Goal: Information Seeking & Learning: Learn about a topic

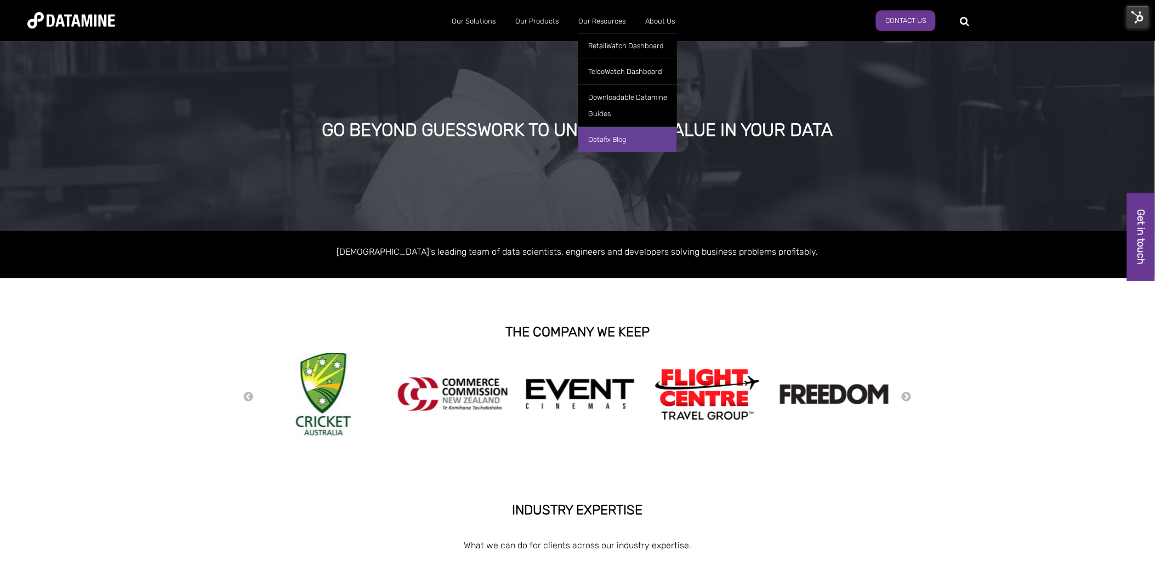
click at [612, 137] on link "Datafix Blog" at bounding box center [627, 140] width 99 height 26
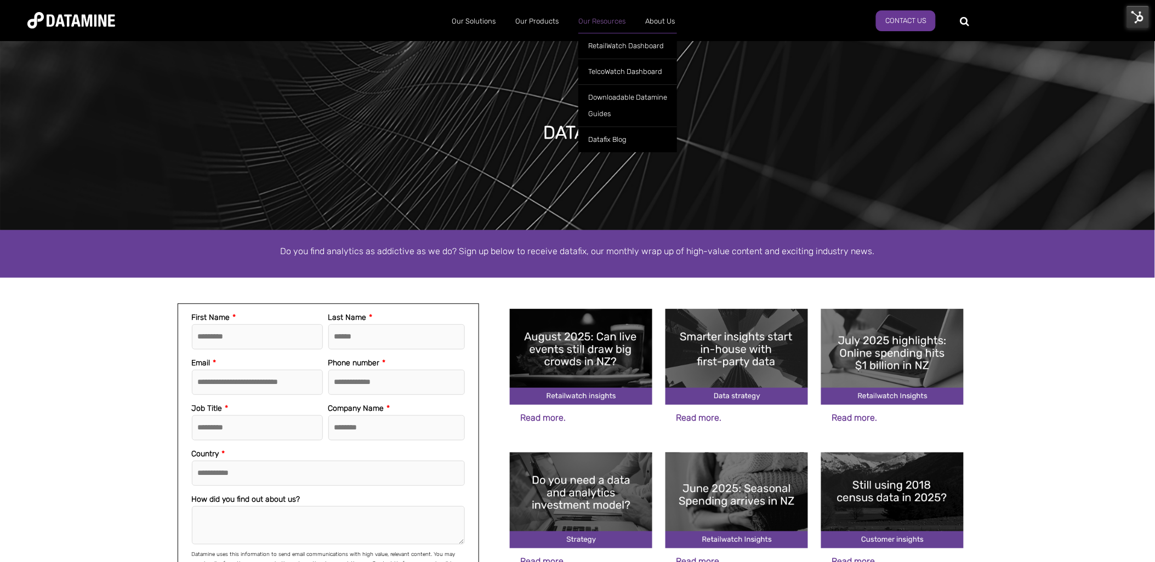
click at [593, 20] on link "Our Resources" at bounding box center [601, 21] width 67 height 29
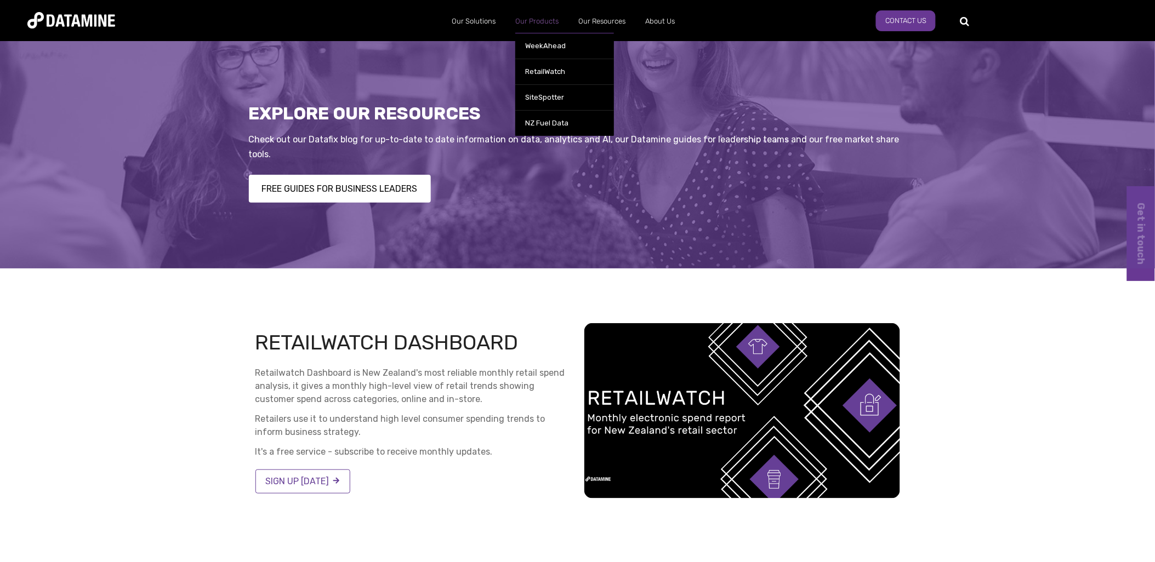
click at [545, 19] on link "Our Products" at bounding box center [536, 21] width 63 height 29
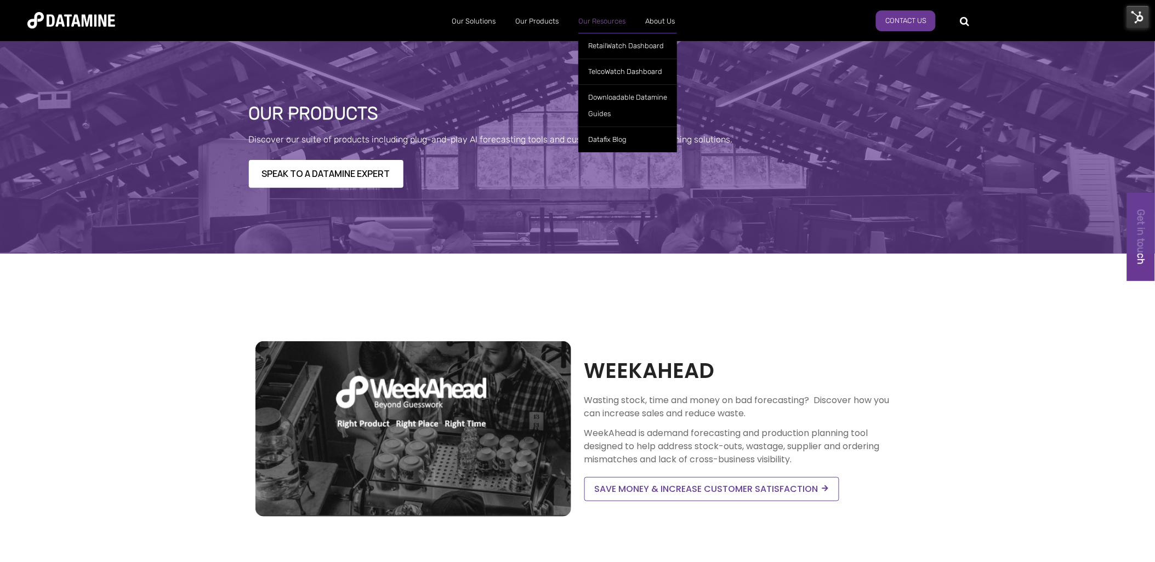
click at [590, 20] on link "Our Resources" at bounding box center [601, 21] width 67 height 29
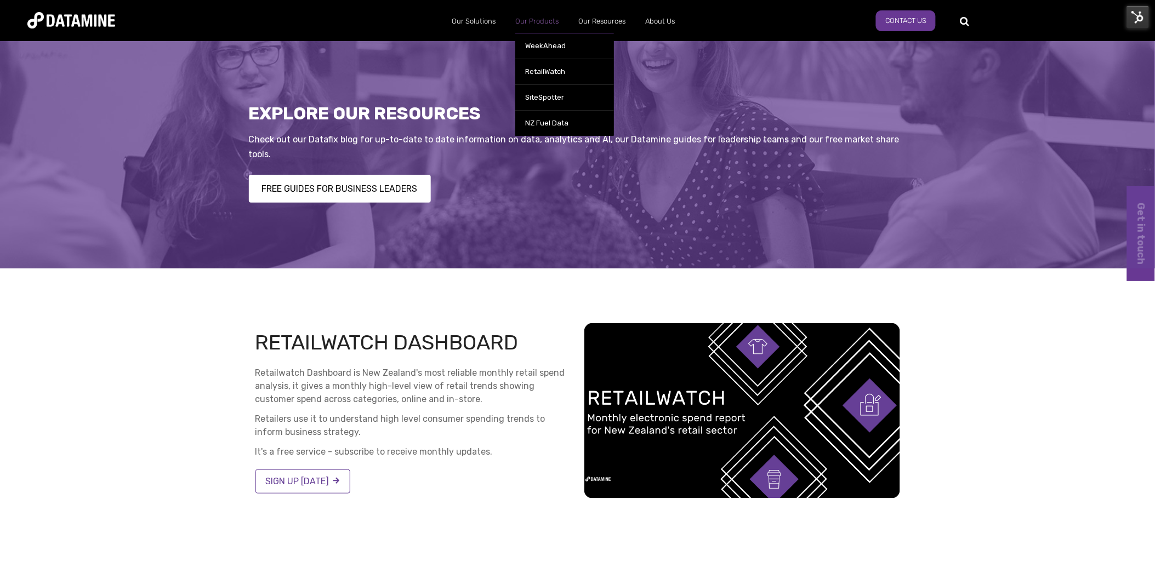
click at [545, 19] on link "Our Products" at bounding box center [536, 21] width 63 height 29
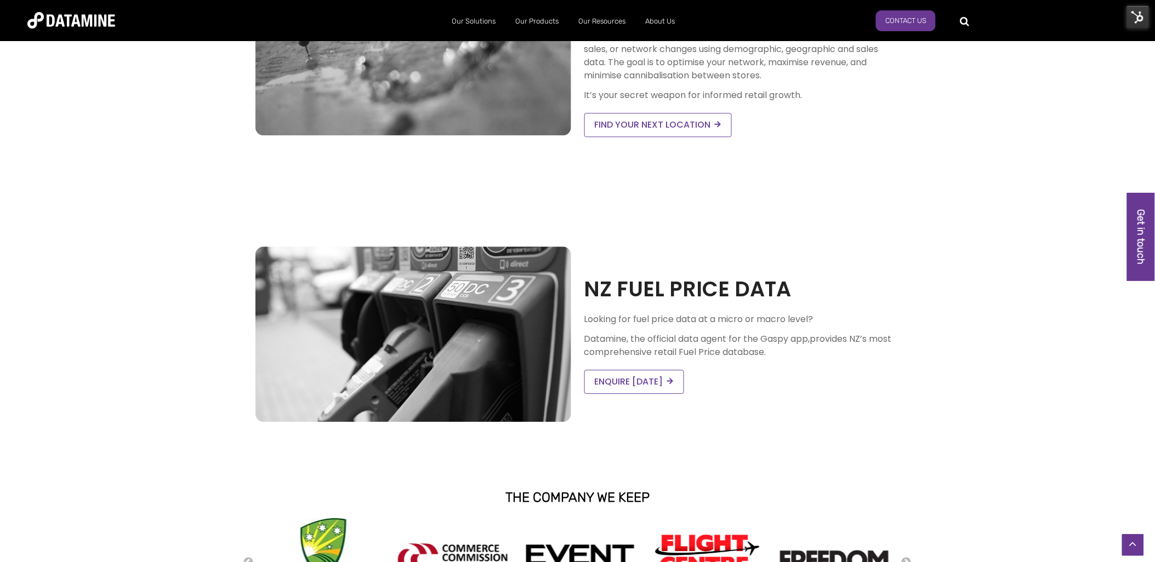
scroll to position [974, 0]
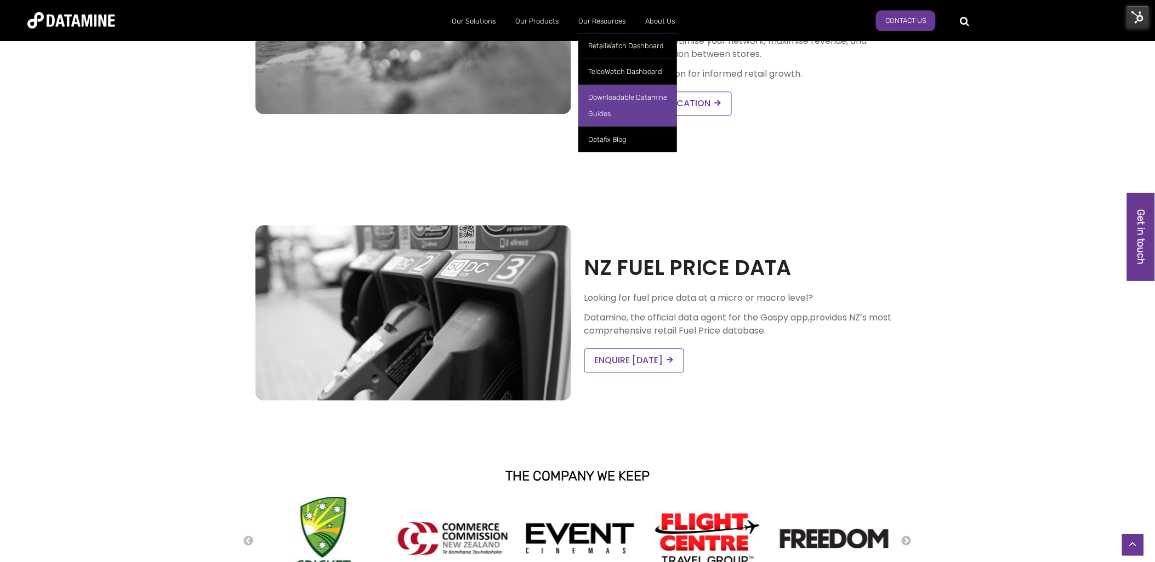
click at [627, 110] on link "Downloadable Datamine Guides" at bounding box center [627, 105] width 99 height 42
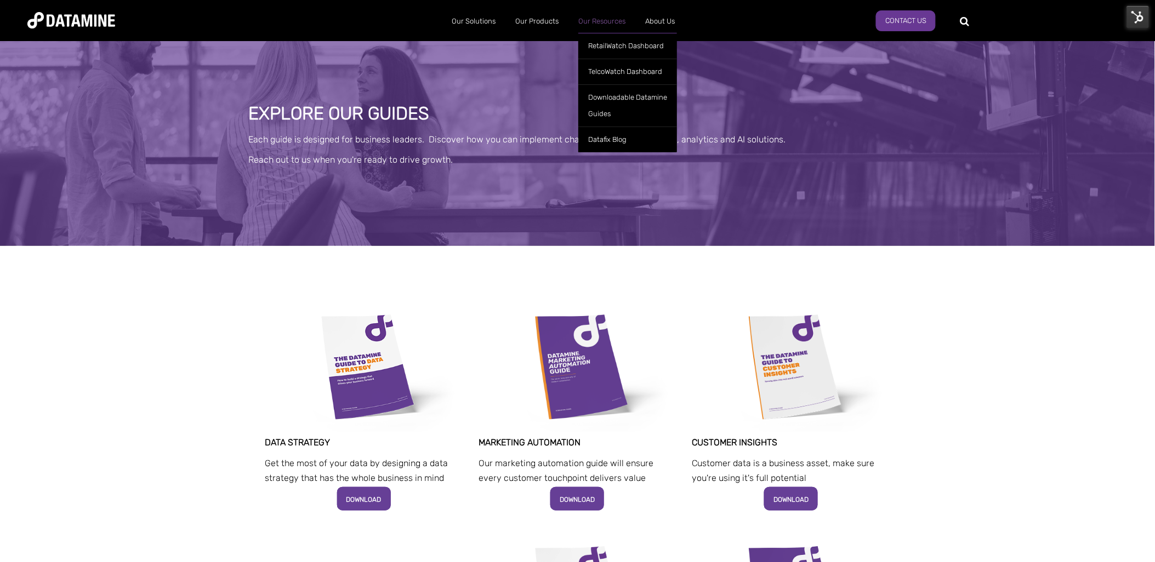
click at [606, 23] on link "Our Resources" at bounding box center [601, 21] width 67 height 29
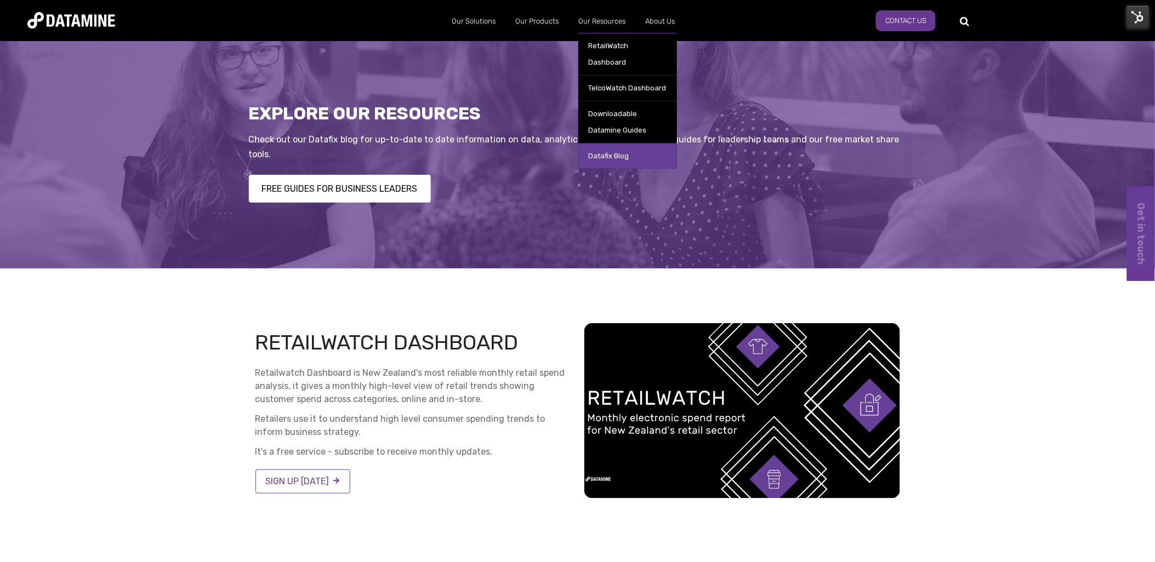
click at [614, 143] on link "Datafix Blog" at bounding box center [627, 156] width 99 height 26
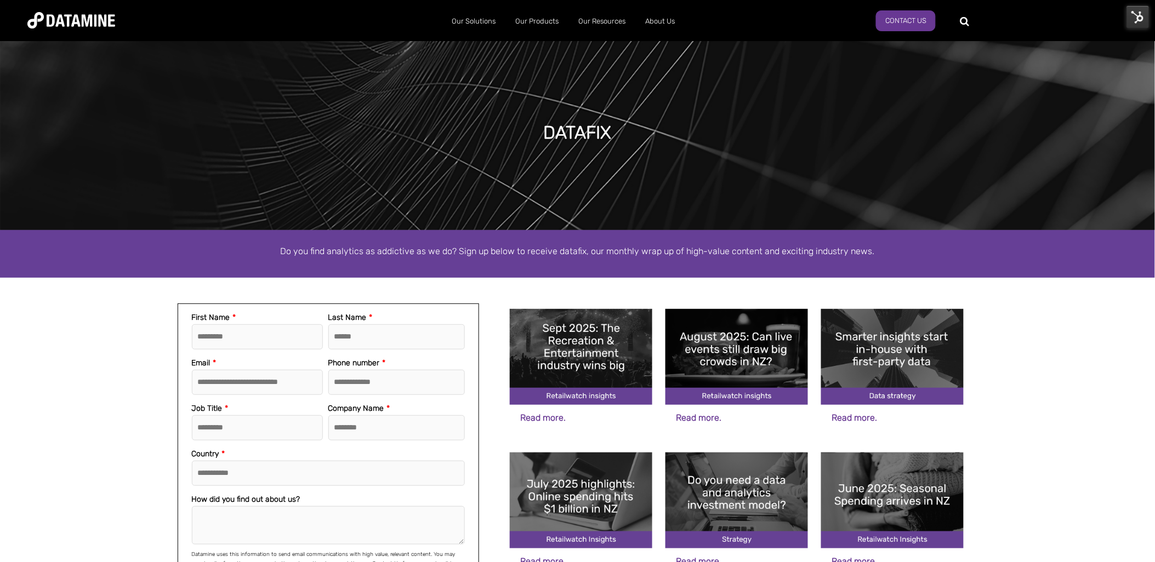
click at [604, 373] on img at bounding box center [581, 357] width 143 height 96
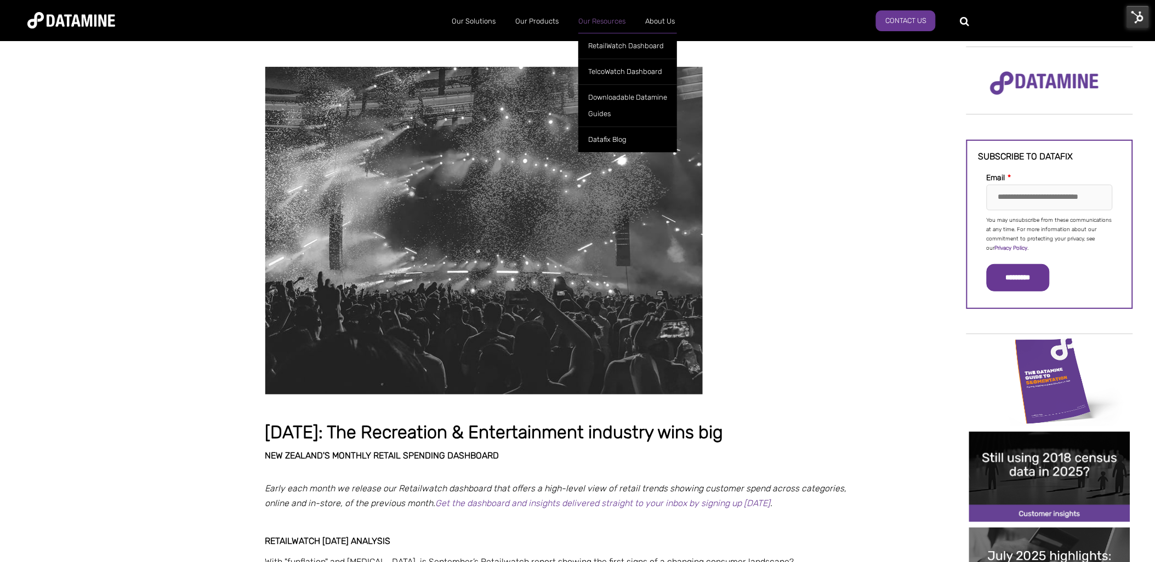
click at [592, 18] on link "Our Resources" at bounding box center [601, 21] width 67 height 29
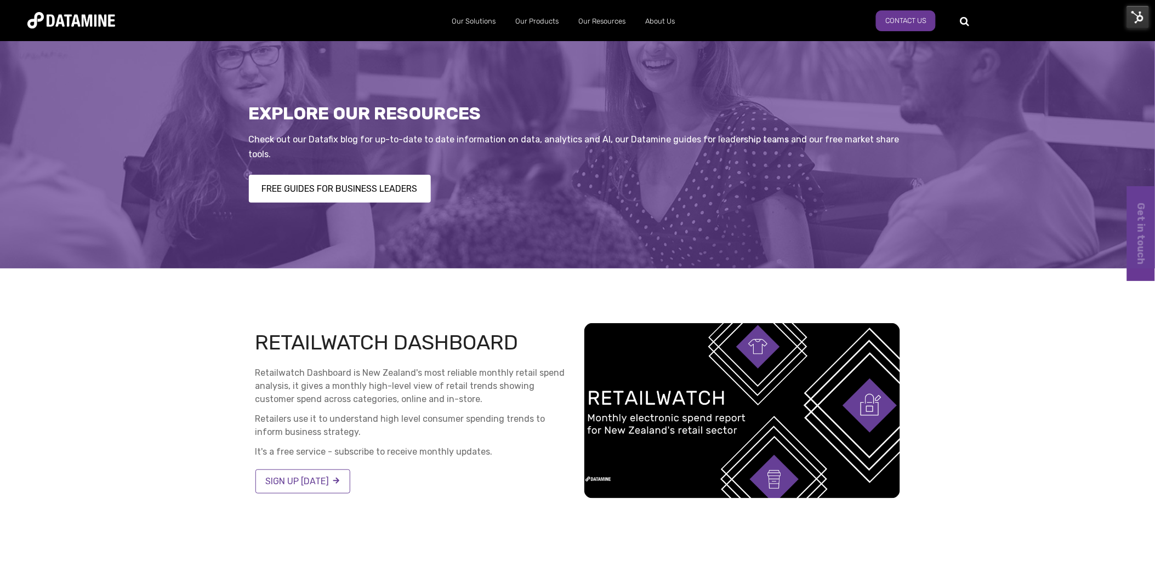
drag, startPoint x: 299, startPoint y: 150, endPoint x: 251, endPoint y: 140, distance: 49.9
click at [251, 140] on p "Check out our Datafix blog for up-to-date to date information on data, analytic…" at bounding box center [578, 147] width 658 height 30
copy p "Check out our Datafix blog for up-to-date to date information on data, analytic…"
drag, startPoint x: 491, startPoint y: 452, endPoint x: 244, endPoint y: 373, distance: 259.0
click at [244, 373] on div "RETAILWATCH DASHBOARD Retailwatch Dashboard is New Zealand's most reliable mont…" at bounding box center [577, 411] width 1155 height 285
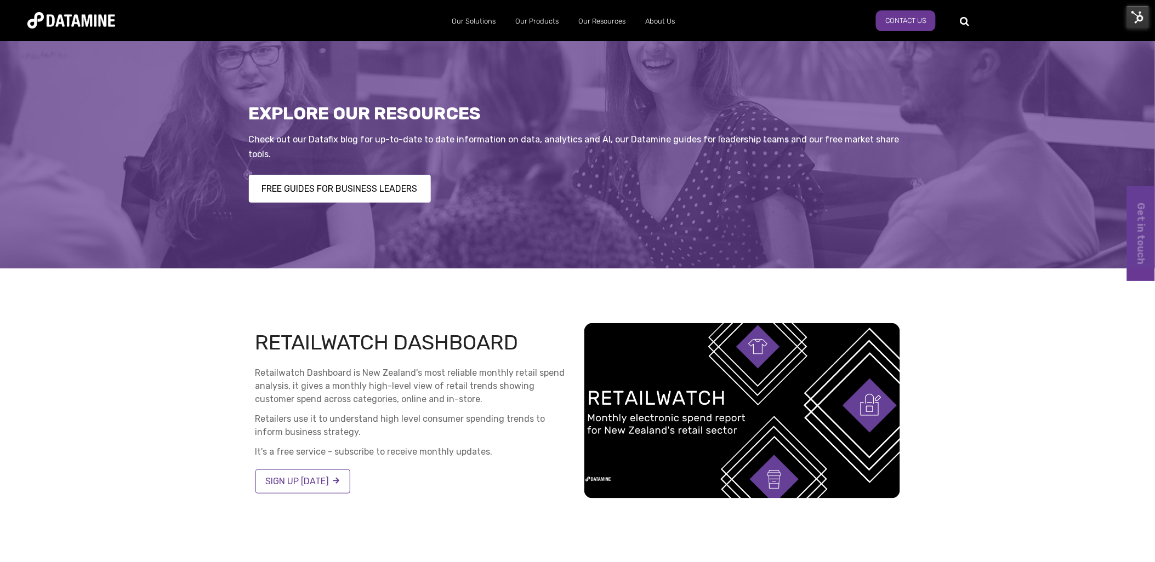
copy div "Retailwatch Dashboard is New Zealand's most reliable monthly retail spend analy…"
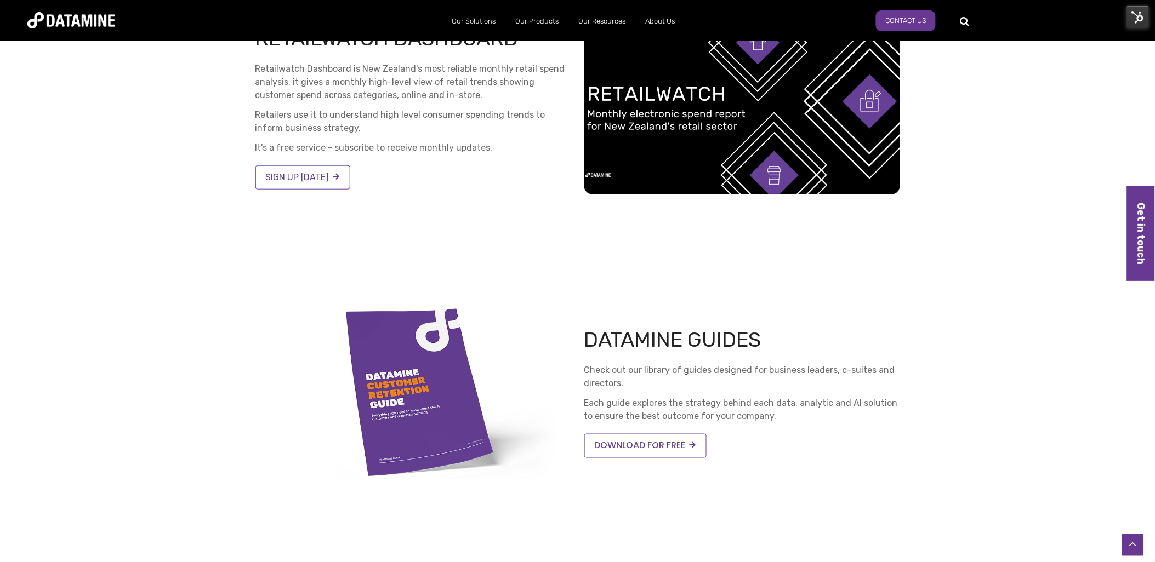
scroll to position [426, 0]
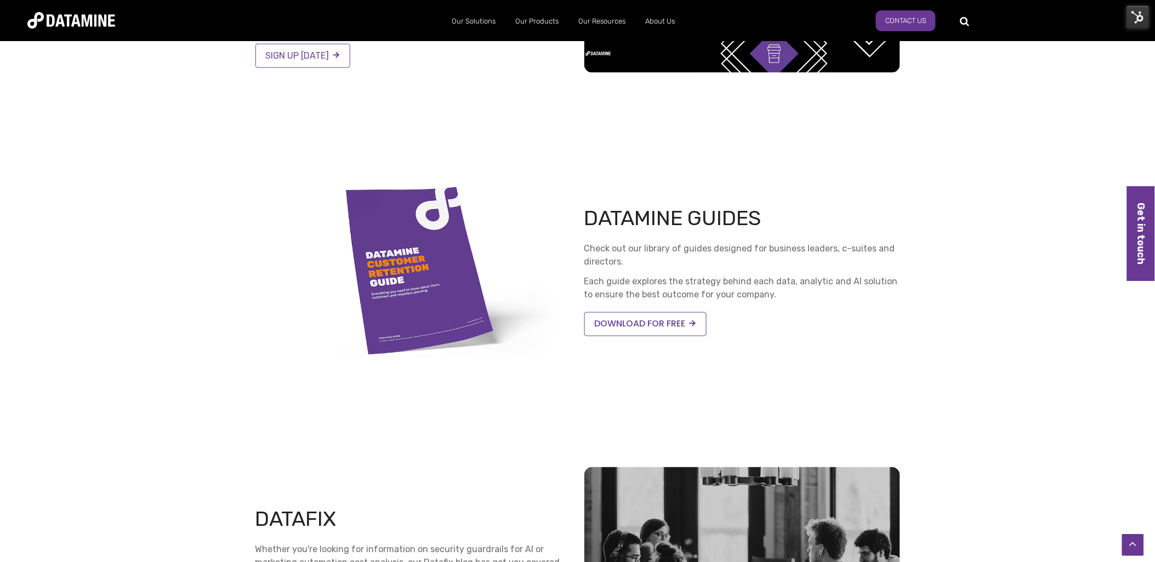
drag, startPoint x: 773, startPoint y: 296, endPoint x: 578, endPoint y: 247, distance: 200.7
click at [578, 247] on div "DATAMINE GUIDES Check out our library of guides designed for business leaders, …" at bounding box center [742, 270] width 329 height 132
copy div "Check out our library of guides designed for business leaders, c-suites and dir…"
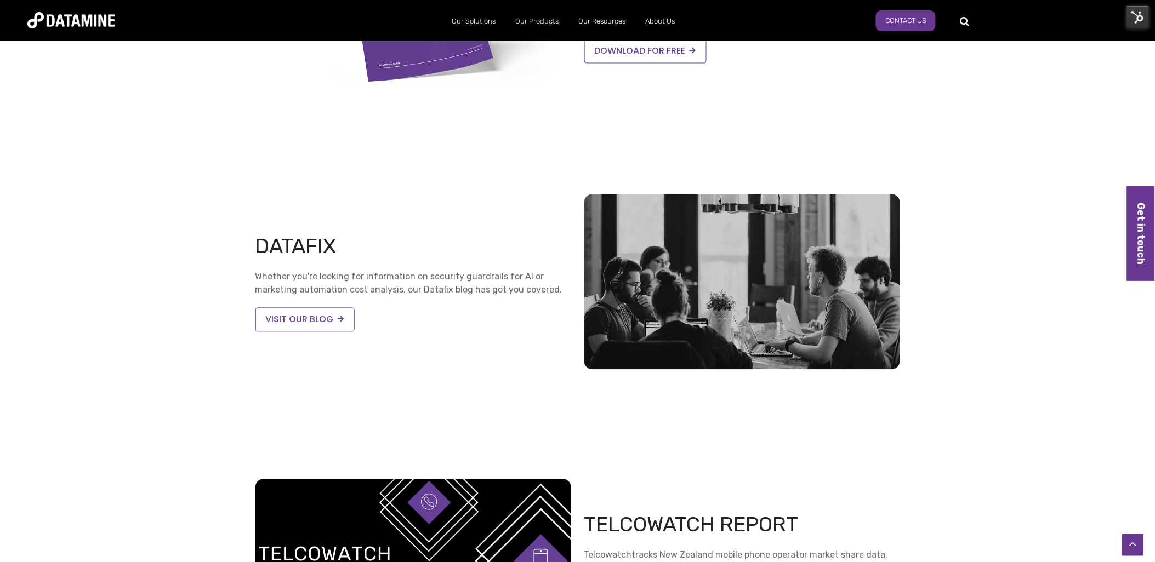
scroll to position [731, 0]
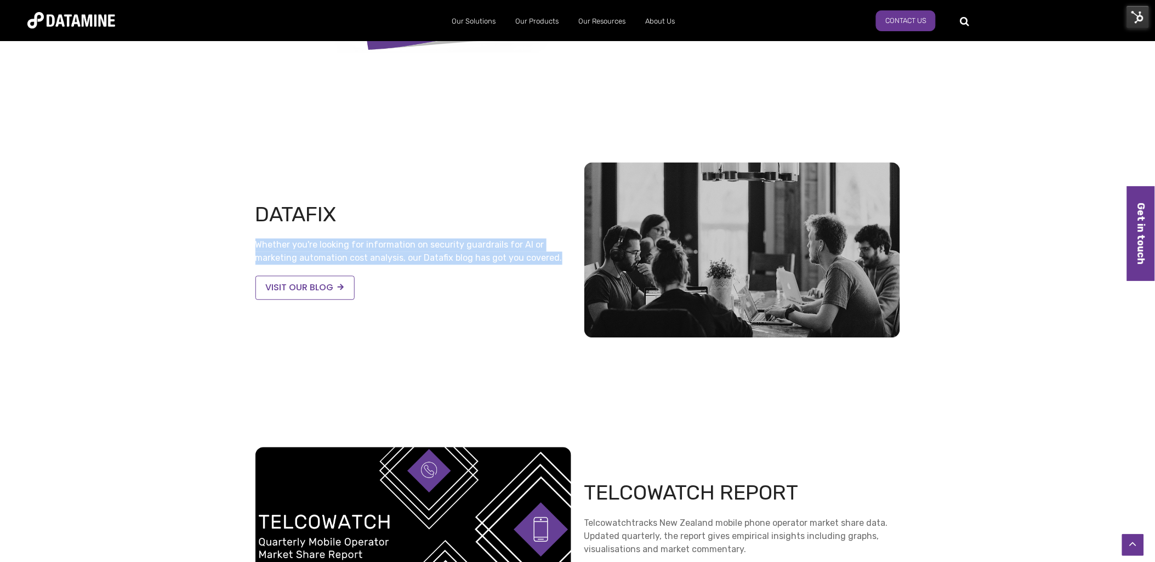
drag, startPoint x: 563, startPoint y: 258, endPoint x: 248, endPoint y: 251, distance: 315.3
click at [248, 251] on div "Datafix Whether you're looking for information on security guardrails for AI or…" at bounding box center [577, 250] width 1155 height 285
copy p "Whether you're looking for information on security guardrails for AI or marketi…"
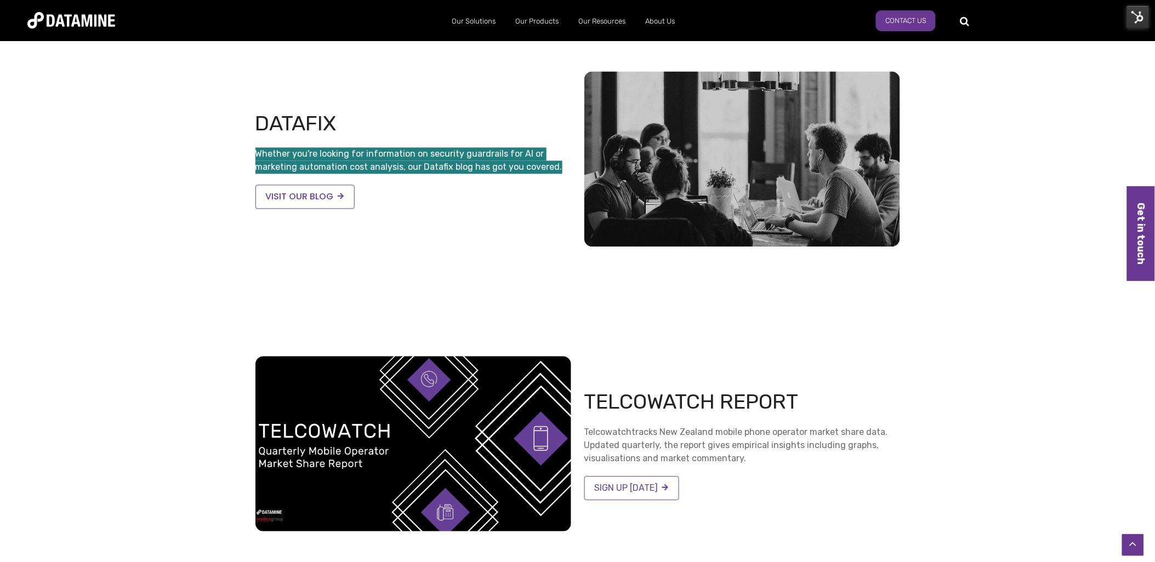
scroll to position [913, 0]
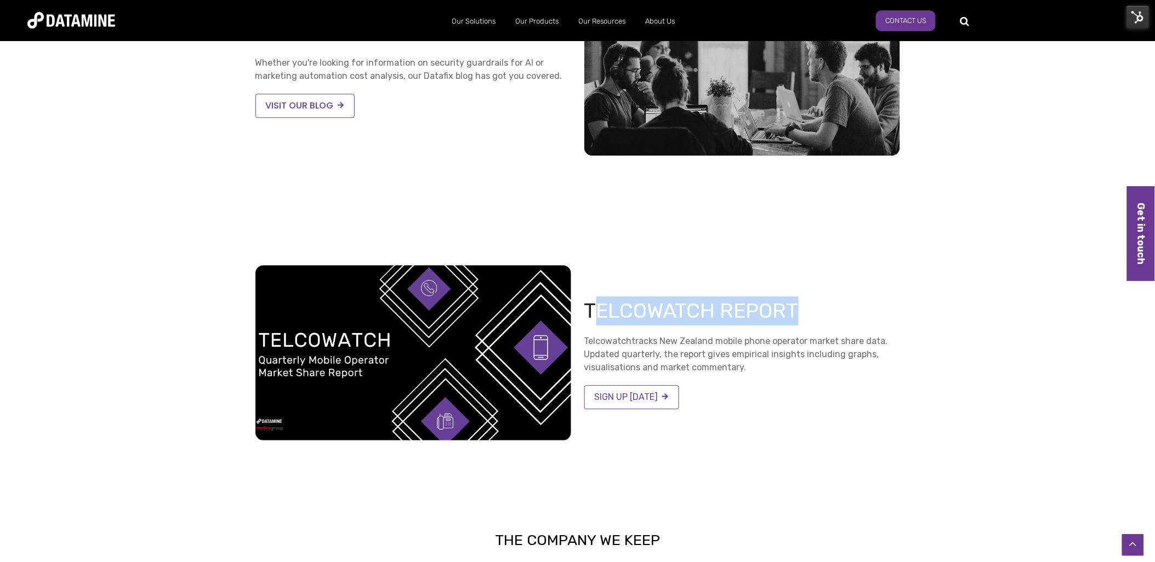
drag, startPoint x: 808, startPoint y: 314, endPoint x: 591, endPoint y: 310, distance: 217.1
click at [591, 310] on h2 "TELCOWATCH REPORT" at bounding box center [742, 311] width 316 height 29
click at [875, 319] on h2 "TELCOWATCH REPORT" at bounding box center [742, 311] width 316 height 29
drag, startPoint x: 833, startPoint y: 310, endPoint x: 584, endPoint y: 316, distance: 248.9
click at [584, 316] on h2 "TELCOWATCH REPORT" at bounding box center [742, 311] width 316 height 29
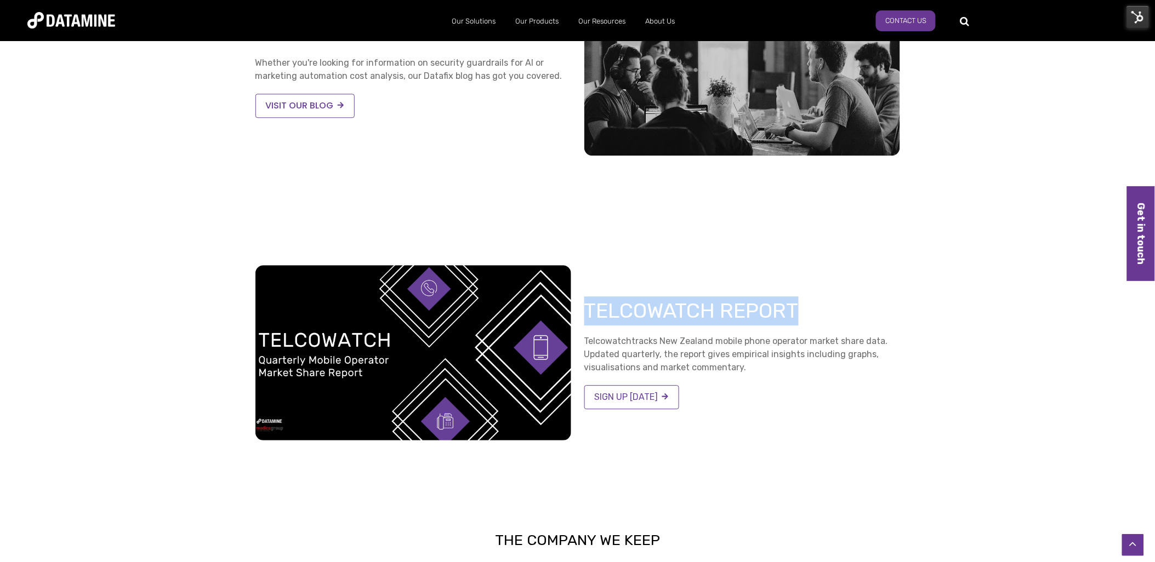
copy h2 "TELCOWATCH REPORT"
drag, startPoint x: 746, startPoint y: 363, endPoint x: 584, endPoint y: 342, distance: 163.6
click at [584, 342] on p "Telcowatch tracks New Zealand mobile phone operator market share data. Updated …" at bounding box center [742, 354] width 316 height 39
copy p "Telcowatch tracks New Zealand mobile phone operator market share data. Updated …"
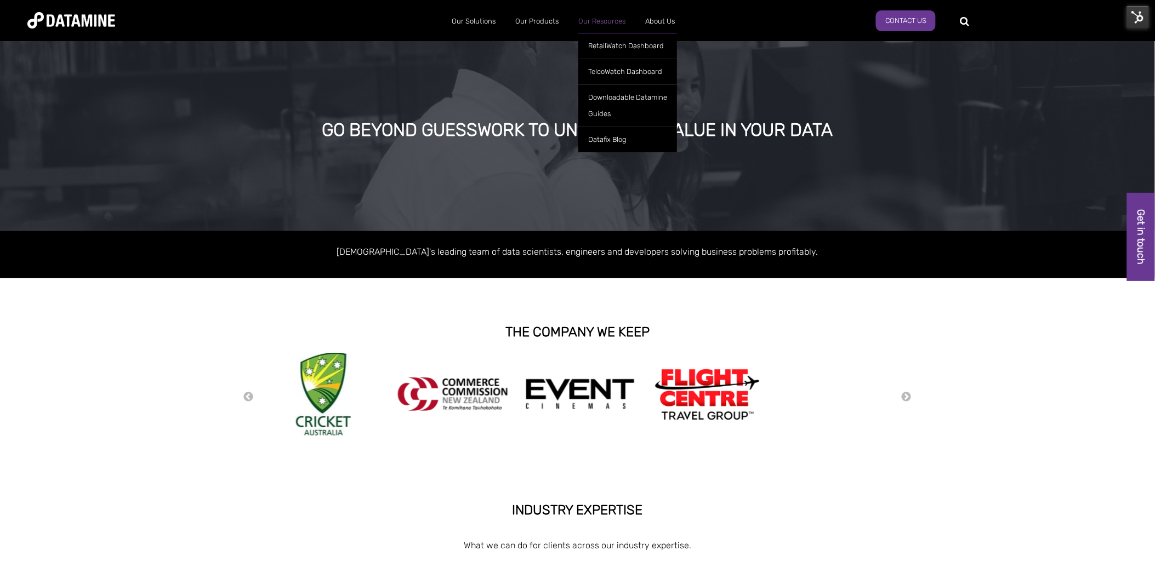
click at [612, 16] on link "Our Resources" at bounding box center [601, 21] width 67 height 29
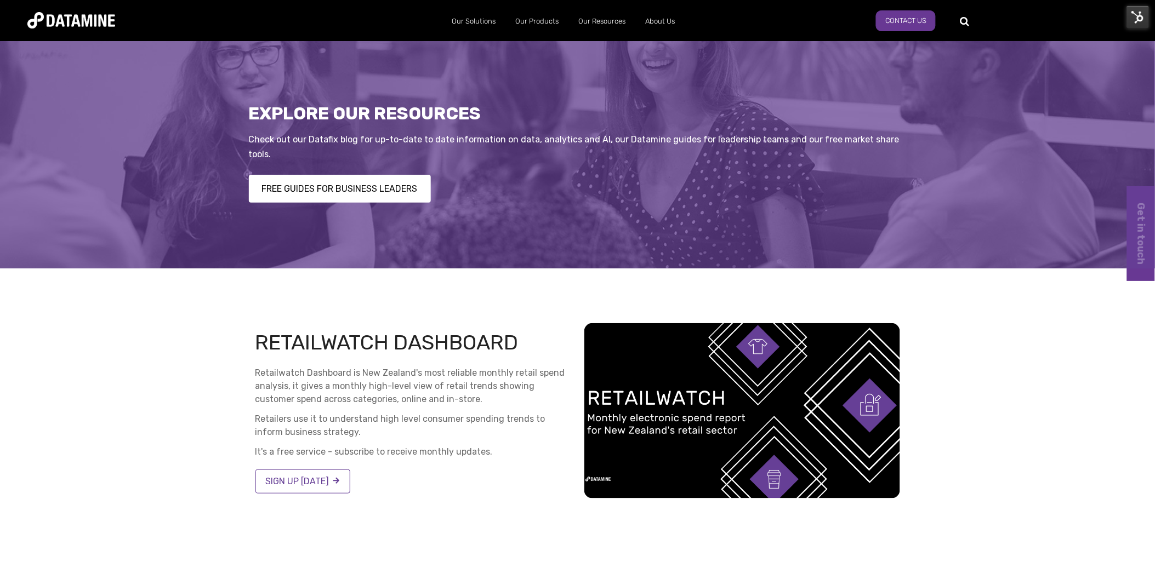
click at [1136, 15] on img at bounding box center [1137, 16] width 23 height 23
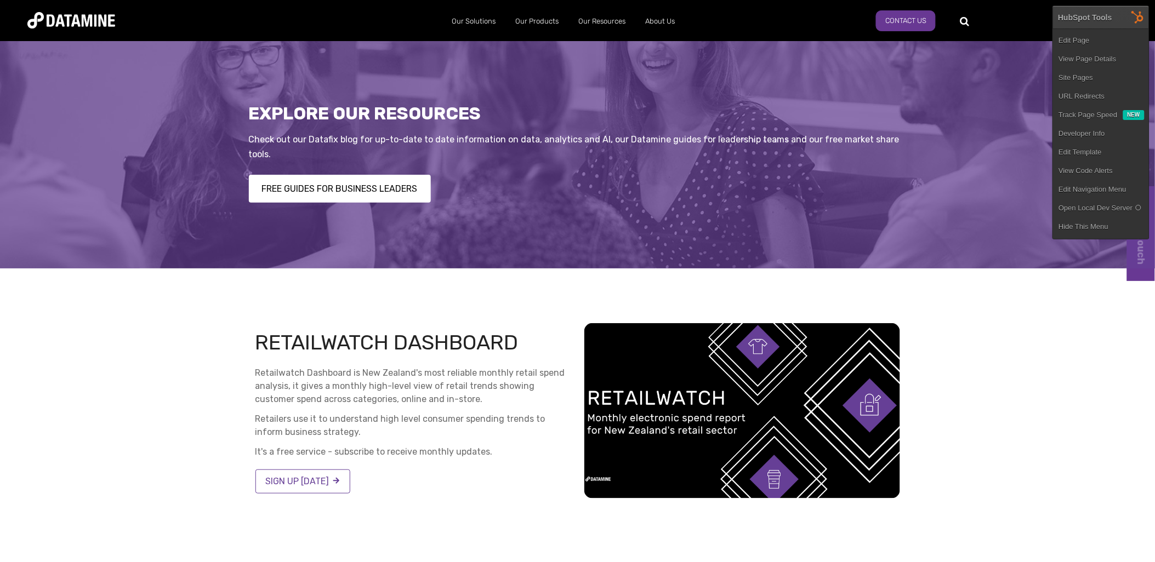
click at [1078, 37] on link "Edit Page" at bounding box center [1101, 40] width 96 height 19
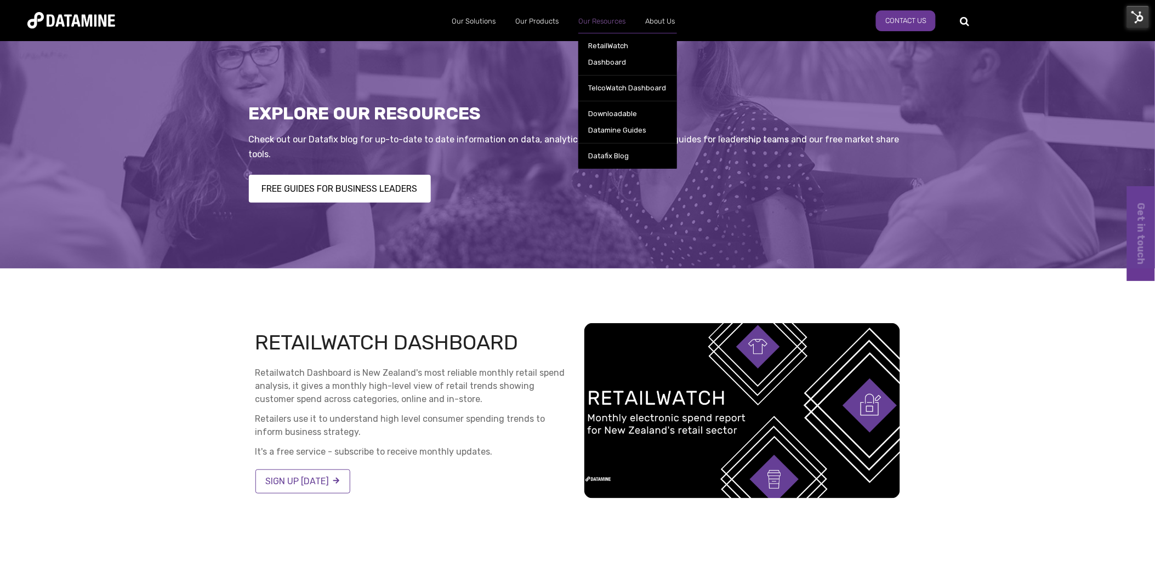
click at [582, 22] on link "Our Resources" at bounding box center [601, 21] width 67 height 29
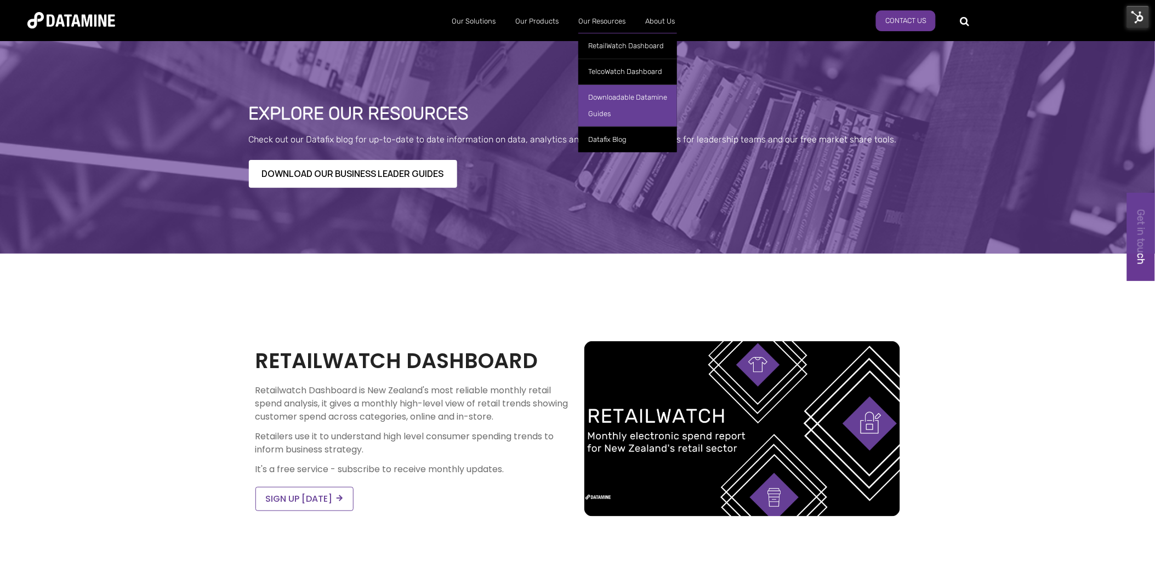
click at [616, 99] on link "Downloadable Datamine Guides" at bounding box center [627, 105] width 99 height 42
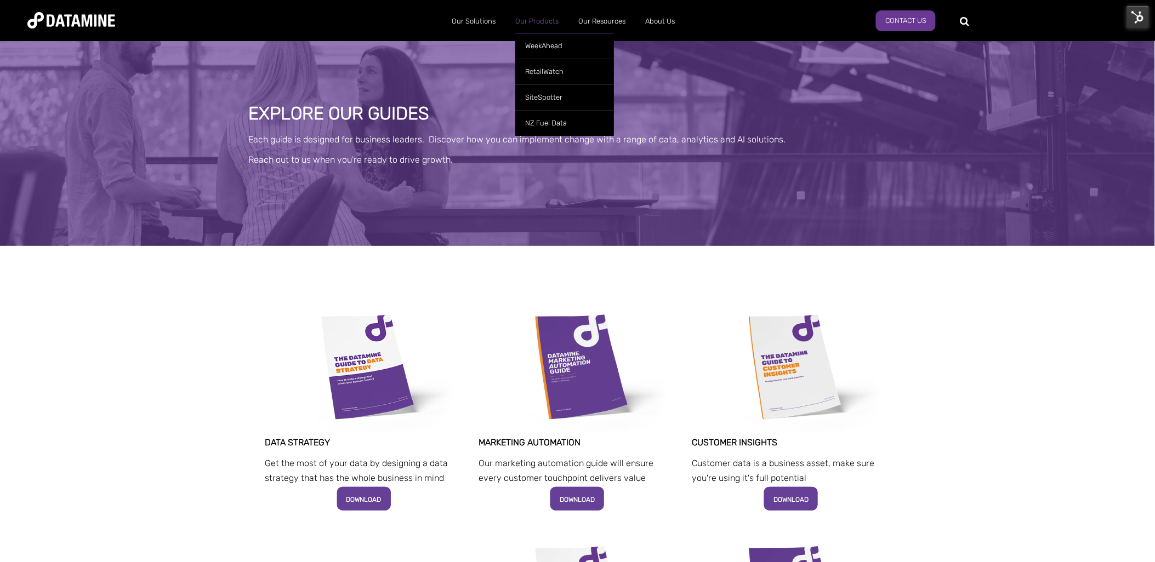
click at [532, 21] on link "Our Products" at bounding box center [536, 21] width 63 height 29
